Goal: Find specific page/section: Find specific page/section

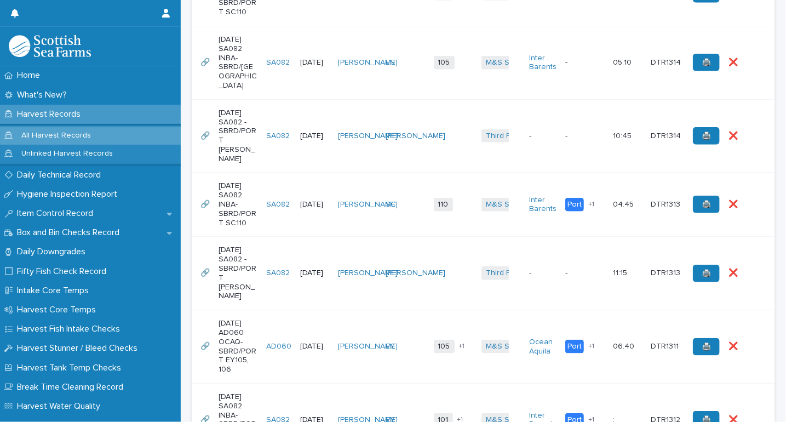
scroll to position [608, 0]
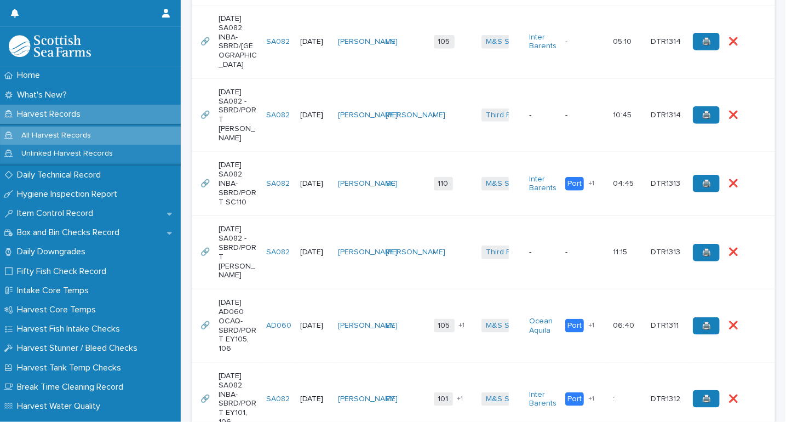
click at [323, 316] on div "[DATE]" at bounding box center [314, 325] width 28 height 18
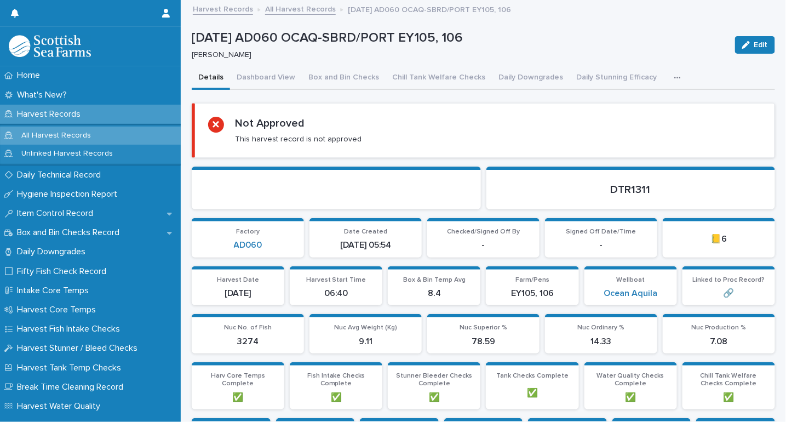
click at [674, 77] on icon "button" at bounding box center [677, 78] width 6 height 2
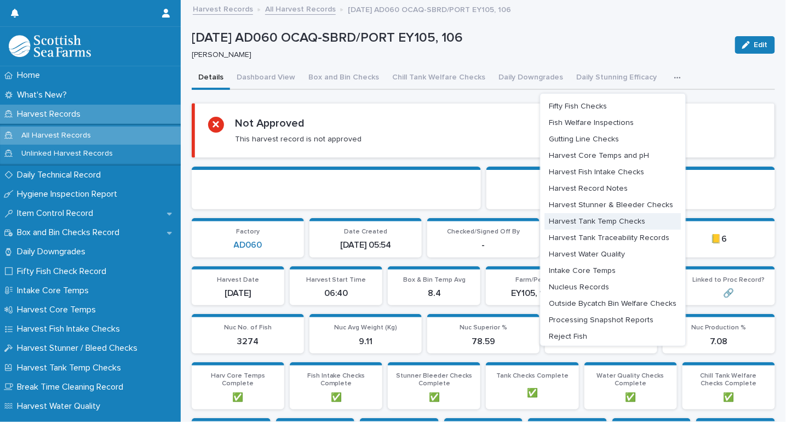
click at [598, 223] on span "Harvest Tank Temp Checks" at bounding box center [597, 221] width 96 height 8
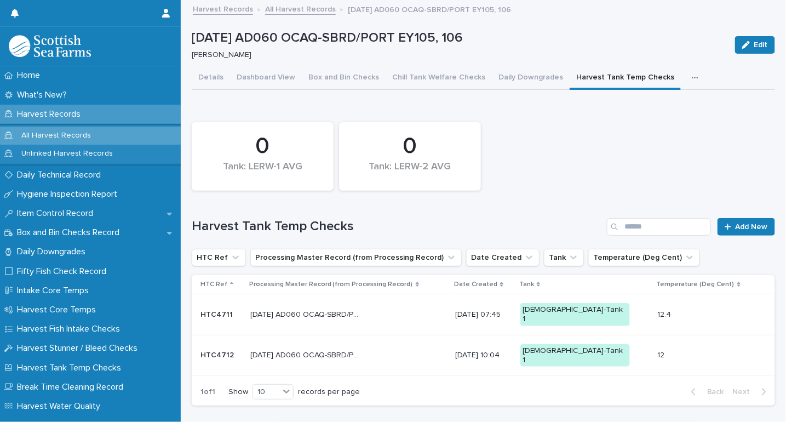
click at [685, 74] on button "button" at bounding box center [697, 78] width 24 height 22
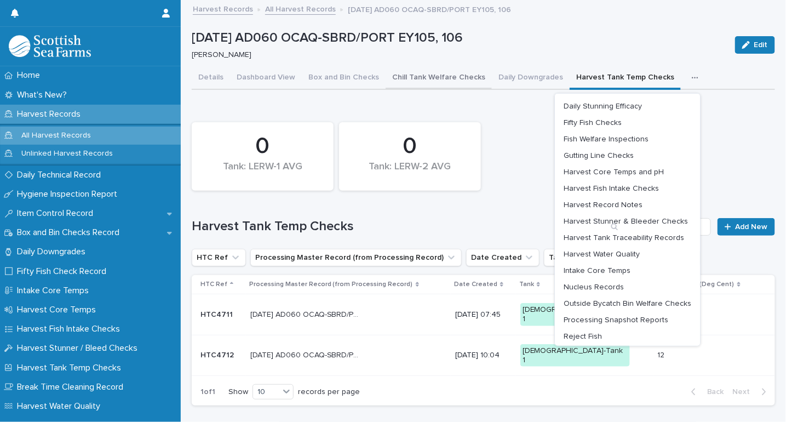
click at [397, 72] on button "Chill Tank Welfare Checks" at bounding box center [438, 78] width 106 height 23
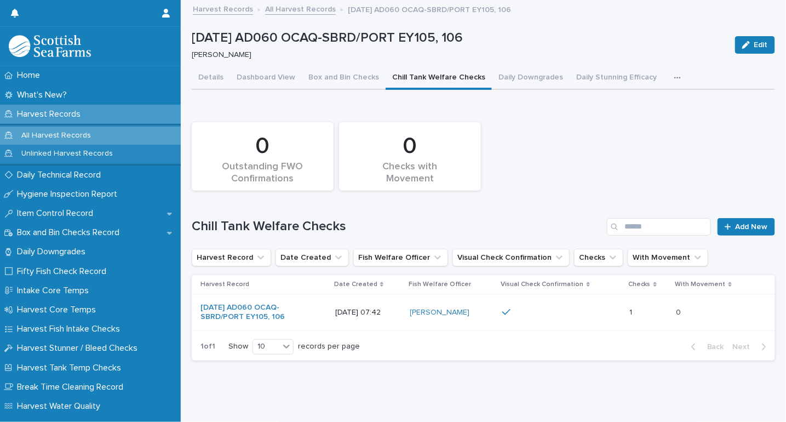
click at [667, 73] on button "button" at bounding box center [679, 78] width 24 height 22
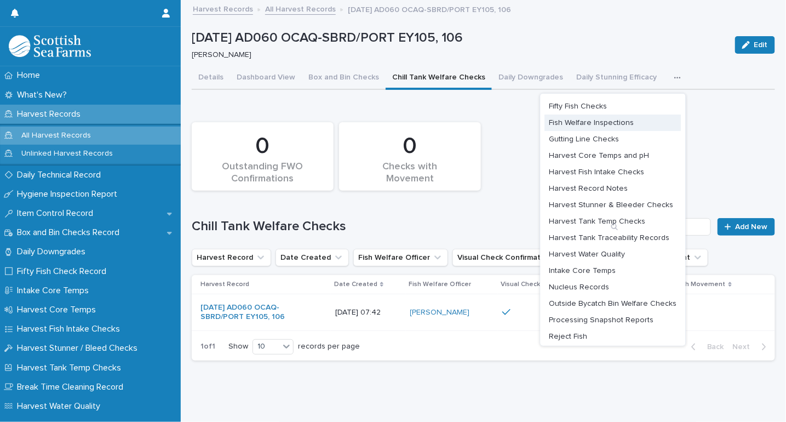
click at [585, 121] on span "Fish Welfare Inspections" at bounding box center [591, 123] width 85 height 8
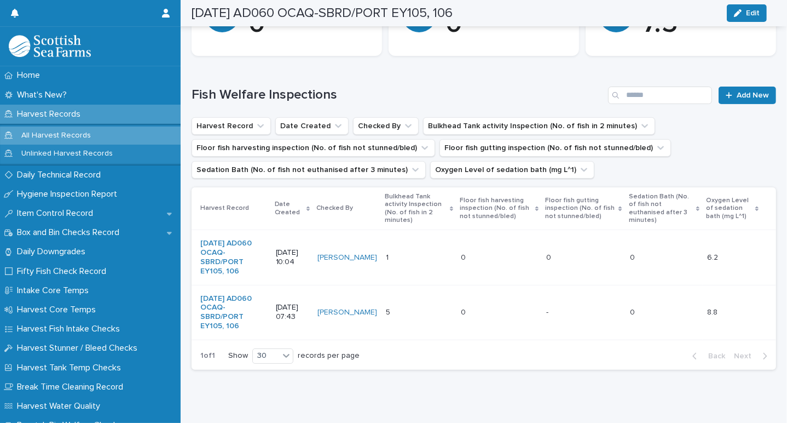
scroll to position [219, 0]
